Goal: Task Accomplishment & Management: Complete application form

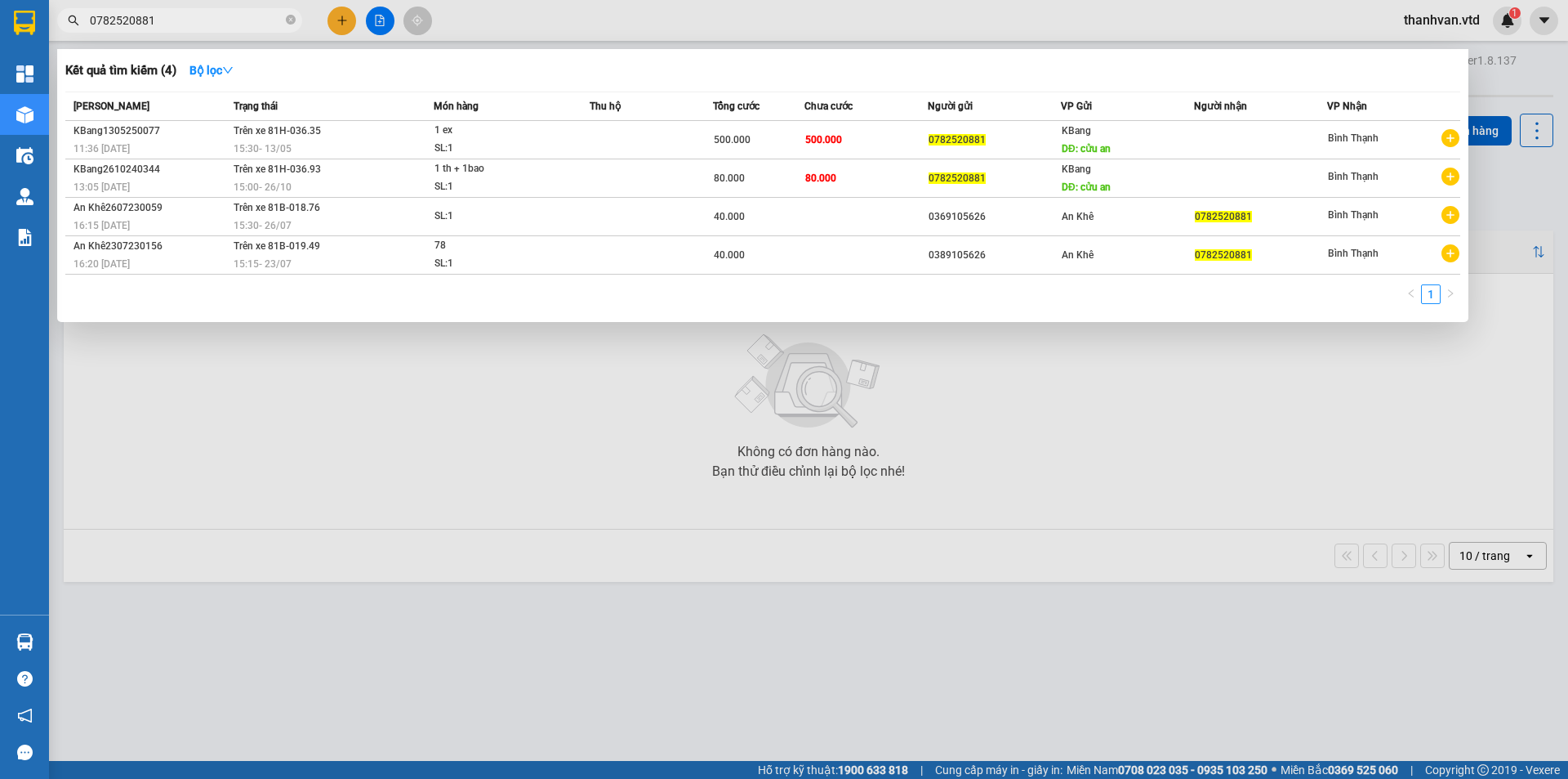
click at [338, 12] on div at bounding box center [784, 389] width 1568 height 779
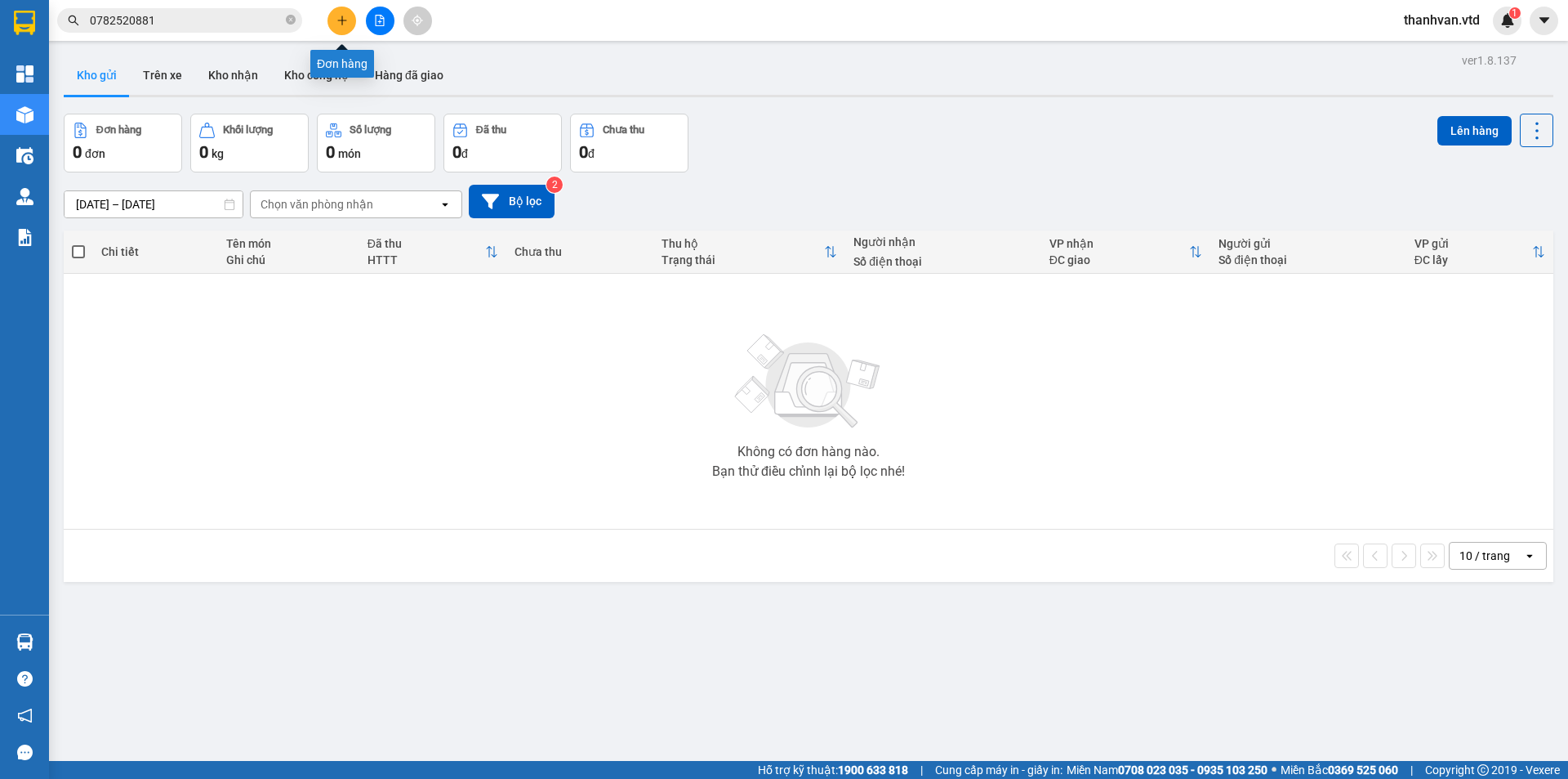
click at [342, 20] on icon "plus" at bounding box center [342, 20] width 9 height 1
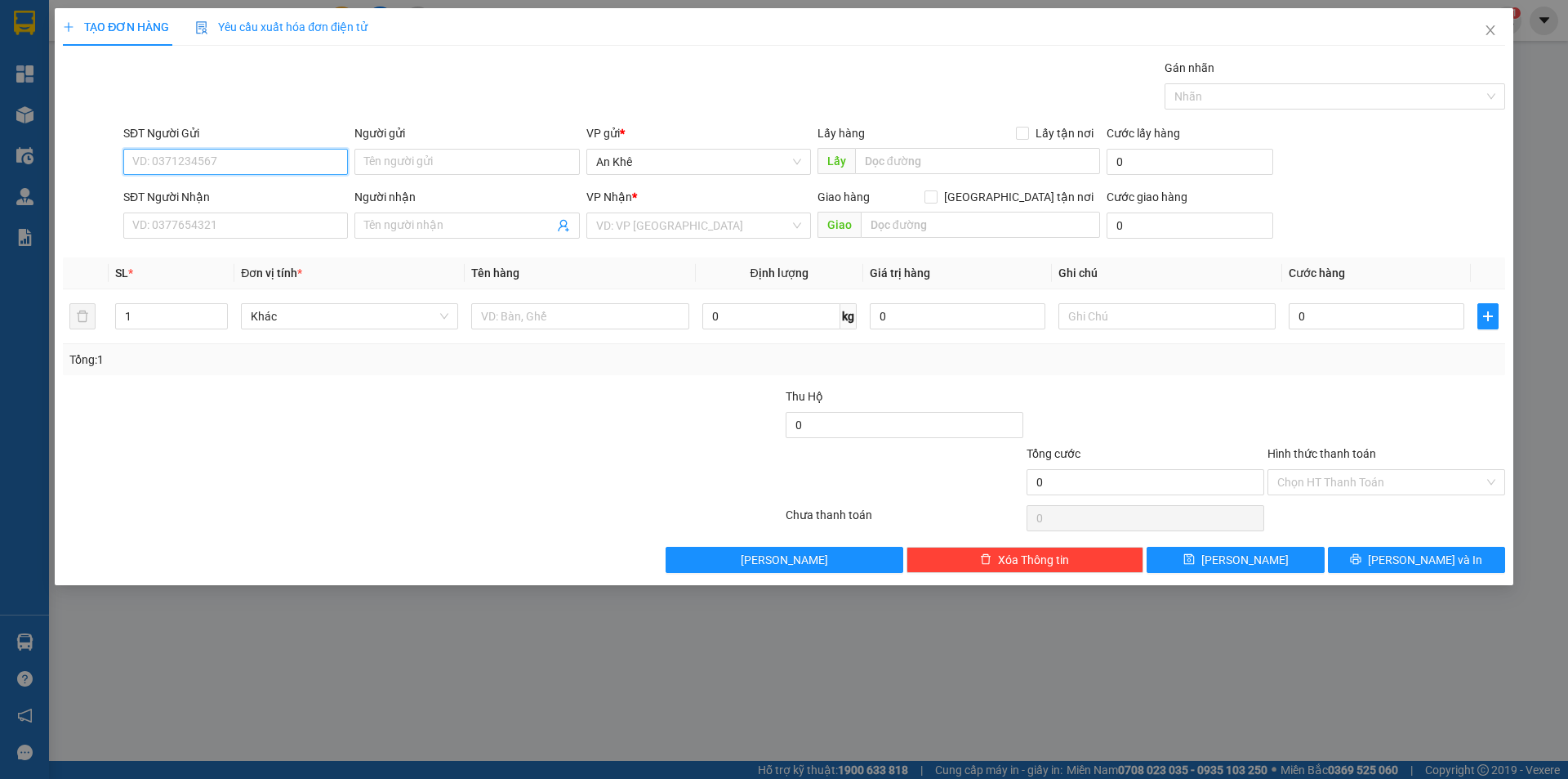
click at [253, 155] on input "SĐT Người Gửi" at bounding box center [235, 161] width 225 height 26
type input "0905398995"
click at [238, 197] on div "0905398995 - Chị Hai" at bounding box center [235, 195] width 205 height 18
type input "Chị Hai"
type input "0399894030"
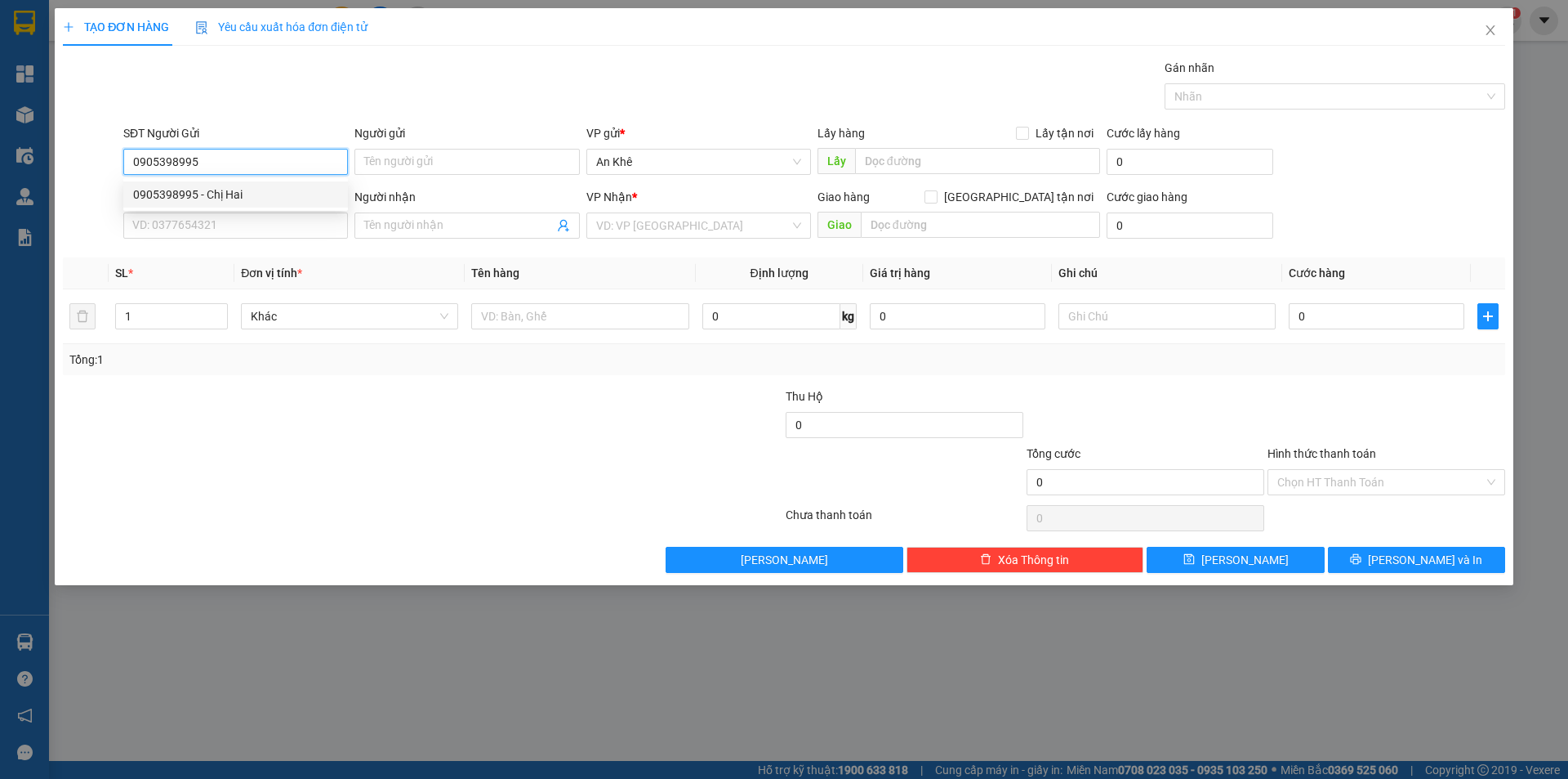
type input "[PERSON_NAME]"
click at [440, 317] on span "Bất kỳ" at bounding box center [349, 316] width 198 height 25
type input "0905398995"
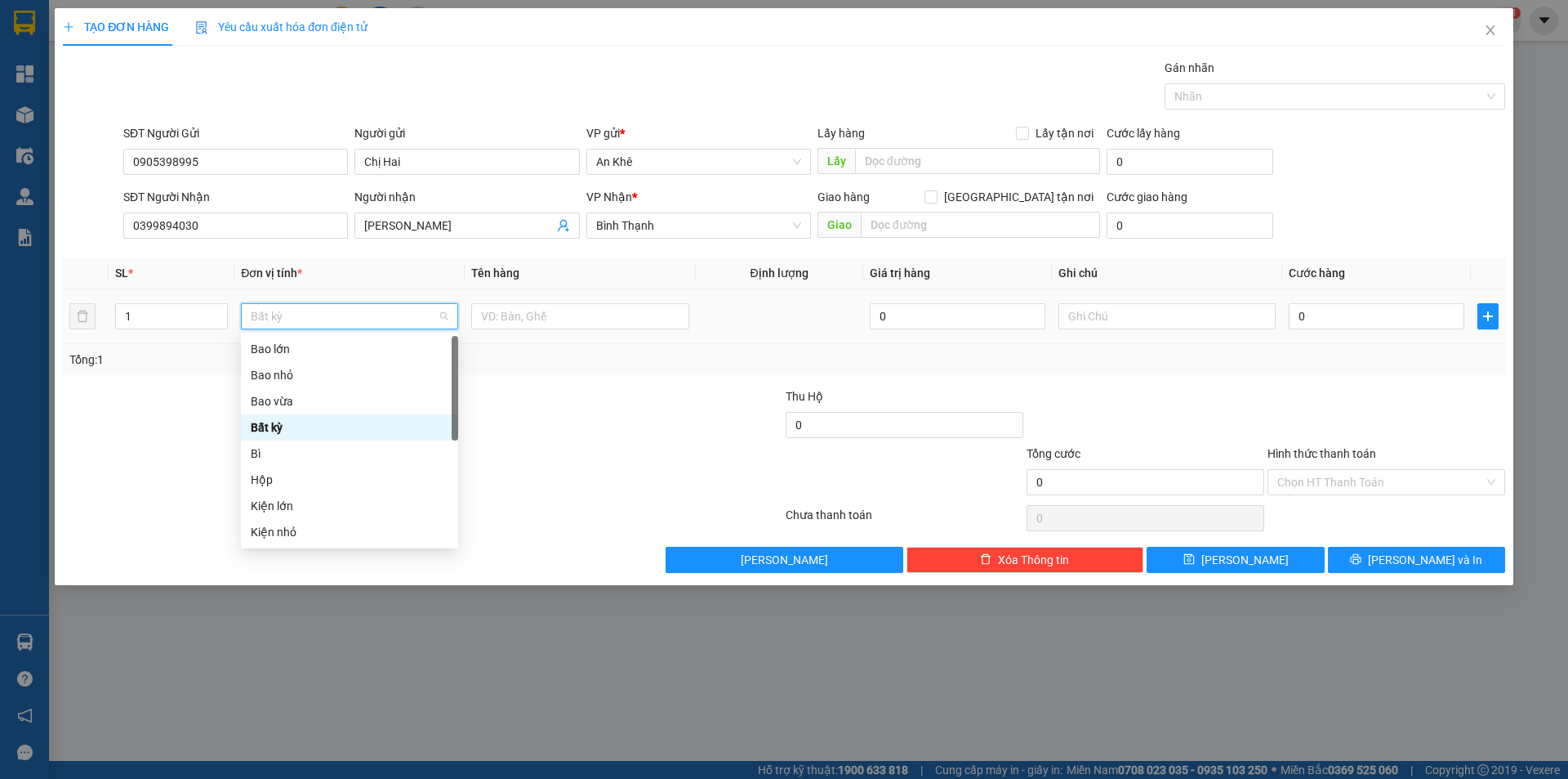
type input "h"
type input "th"
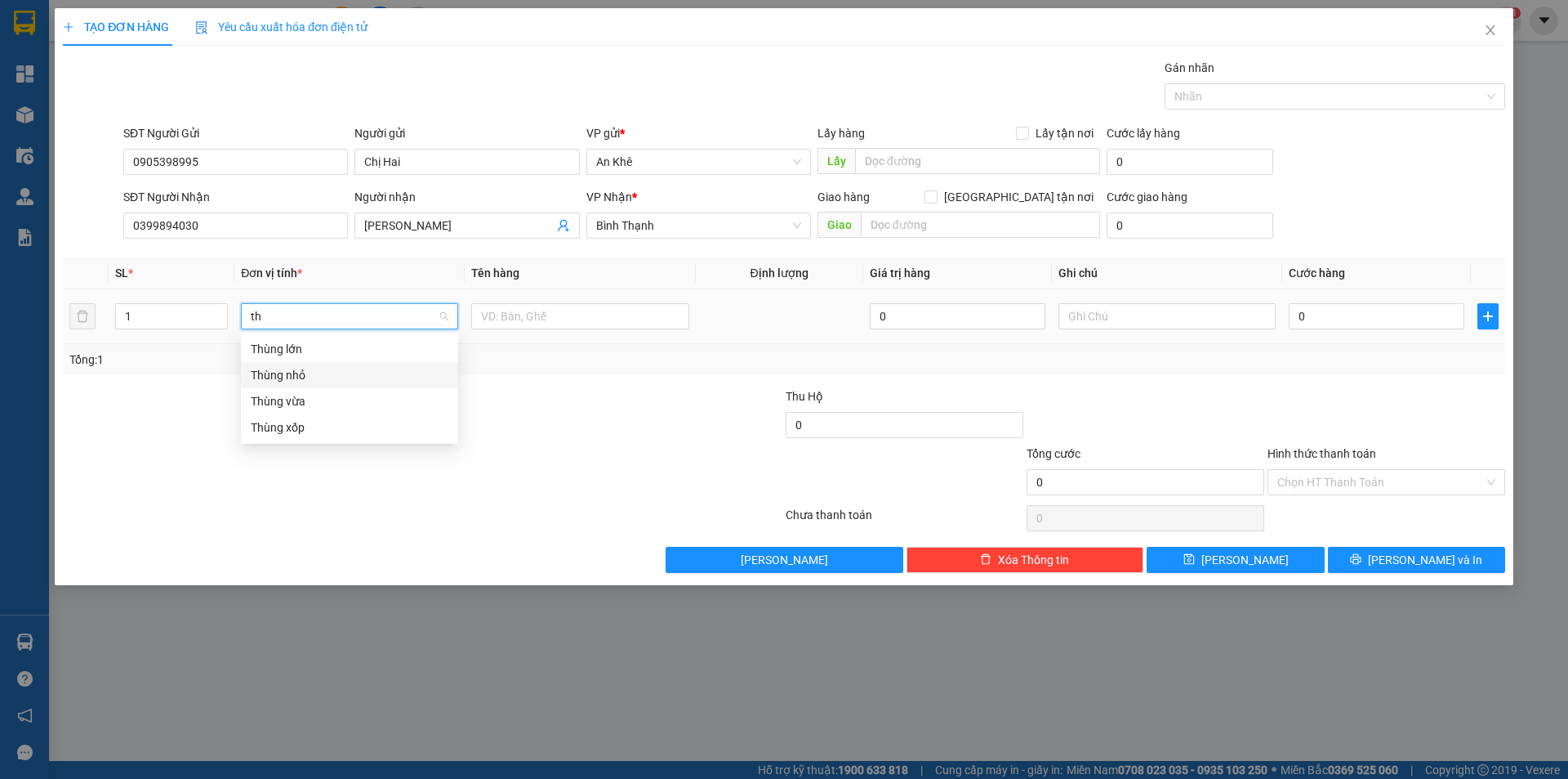
click at [289, 381] on div "Thùng nhỏ" at bounding box center [349, 375] width 198 height 18
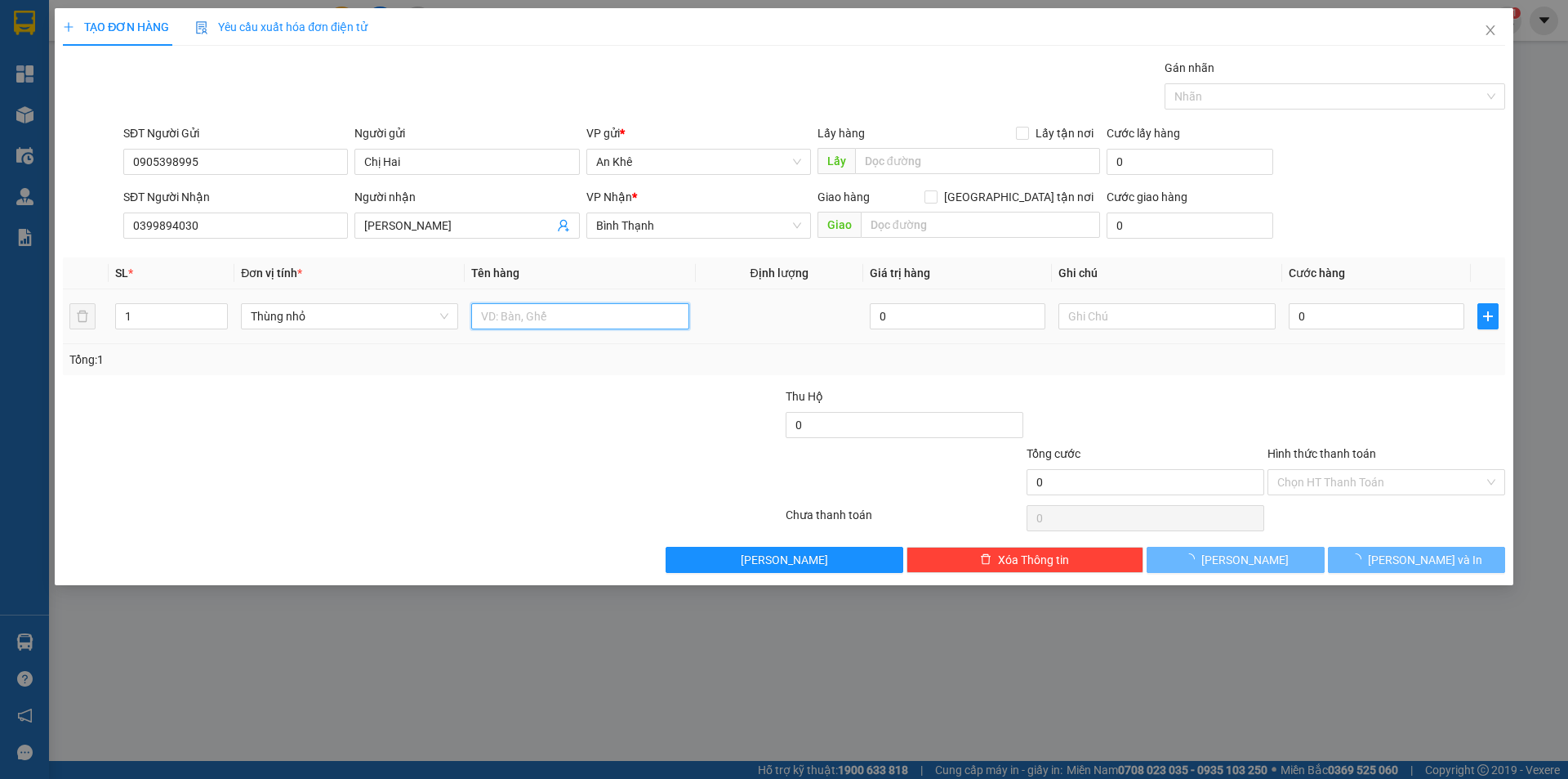
click at [524, 322] on input "text" at bounding box center [580, 315] width 218 height 26
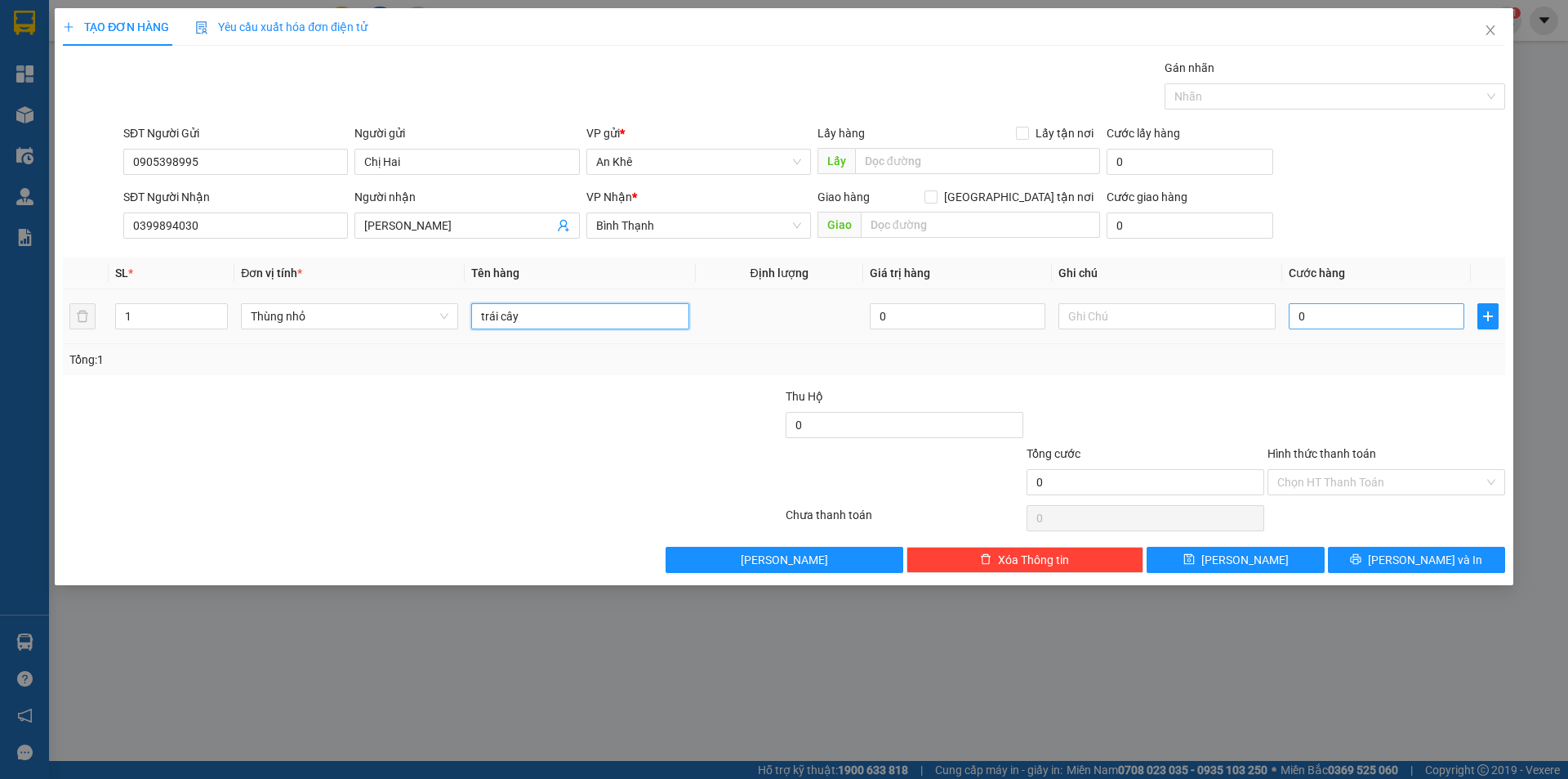
type input "trái cây"
click at [1301, 319] on input "0" at bounding box center [1377, 315] width 176 height 26
type input "4"
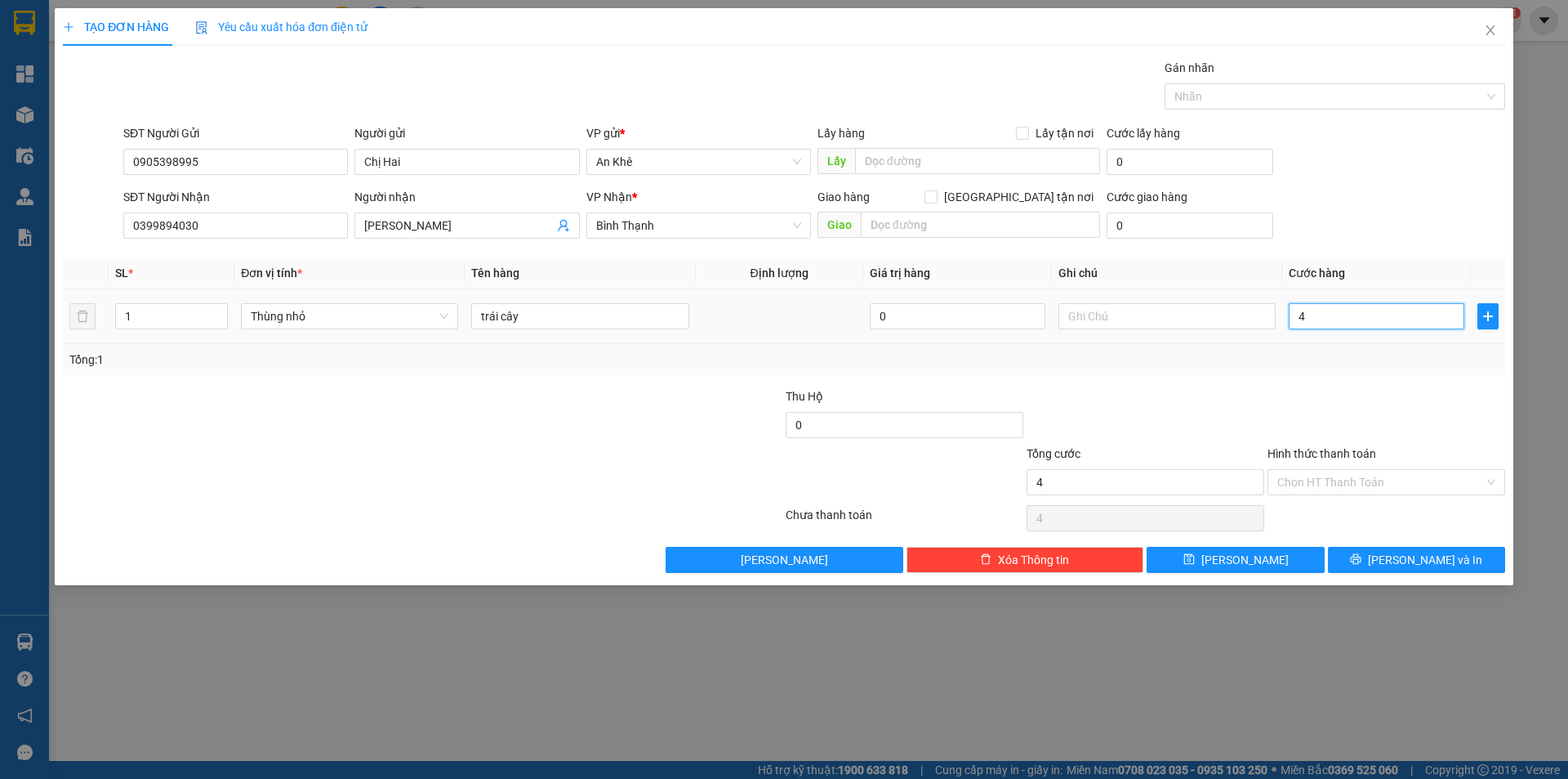
type input "40"
type input "400"
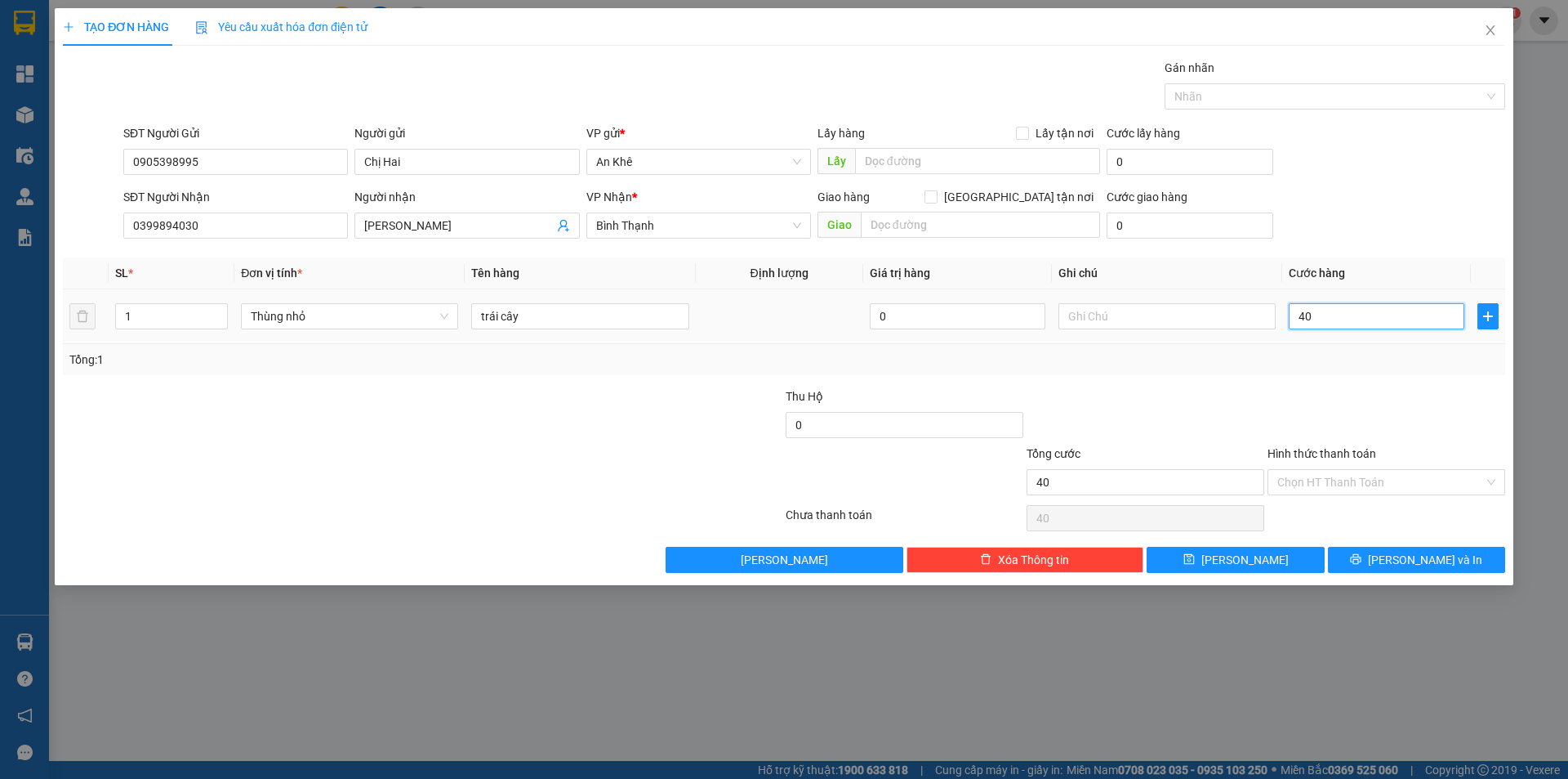
type input "400"
type input "4.000"
type input "40.000"
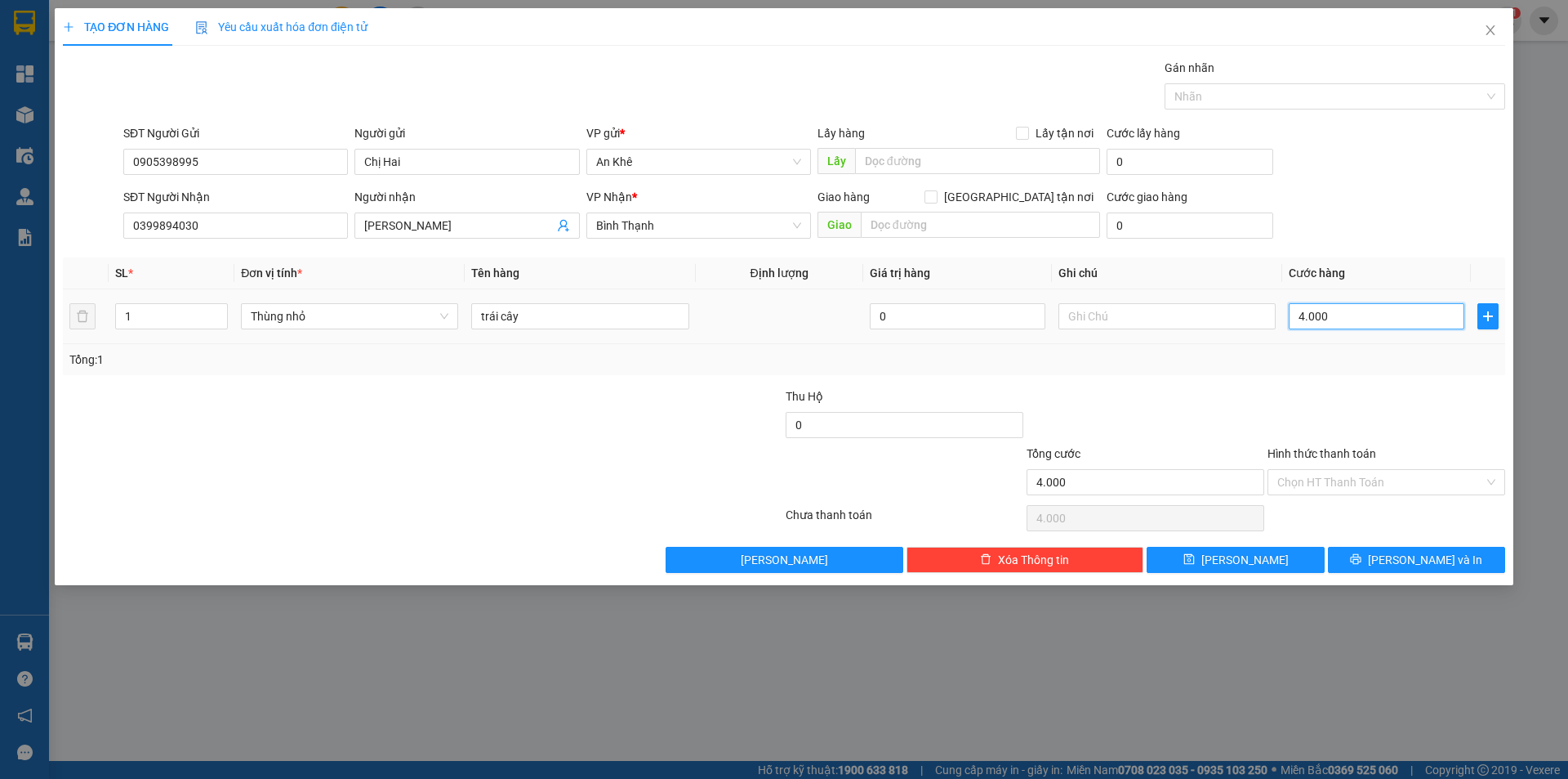
type input "40.000"
click at [1395, 567] on button "[PERSON_NAME] và In" at bounding box center [1417, 559] width 178 height 26
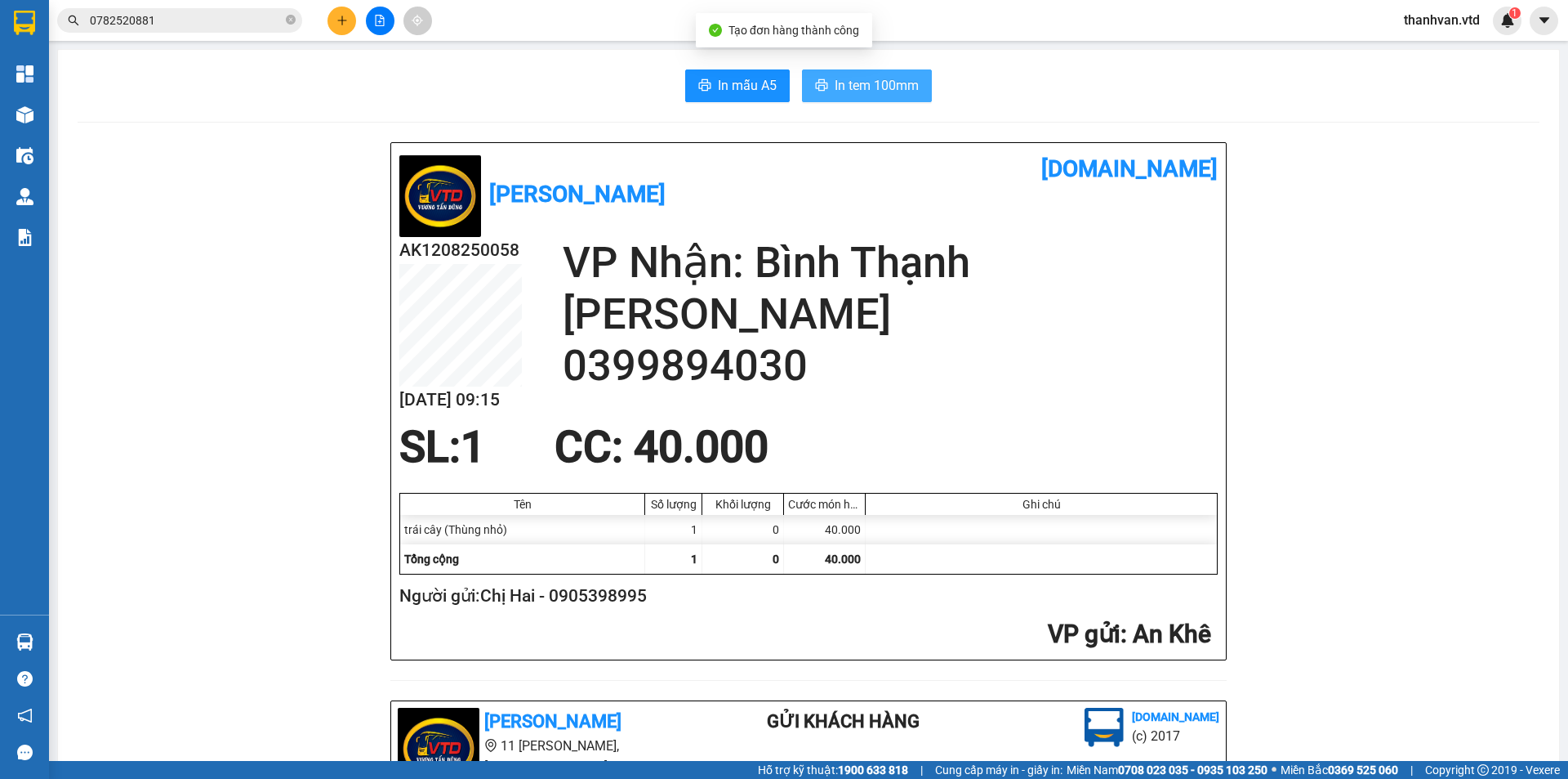
click at [867, 88] on span "In tem 100mm" at bounding box center [876, 85] width 84 height 20
